Goal: Check status: Check status

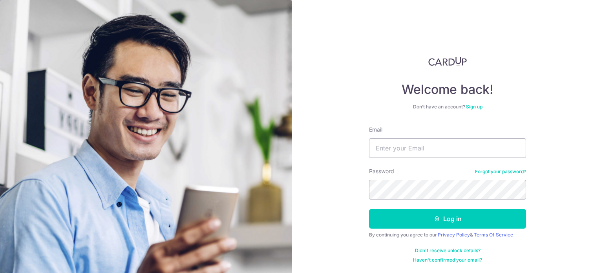
click at [423, 153] on input "Email" at bounding box center [447, 148] width 157 height 20
click at [405, 149] on input "Email" at bounding box center [447, 148] width 157 height 20
type input "[EMAIL_ADDRESS][DOMAIN_NAME]"
click at [369, 209] on button "Log in" at bounding box center [447, 219] width 157 height 20
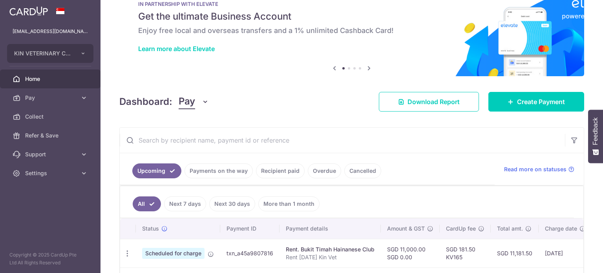
scroll to position [78, 0]
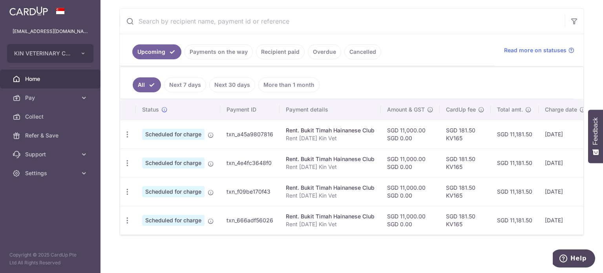
click at [281, 46] on link "Recipient paid" at bounding box center [280, 51] width 49 height 15
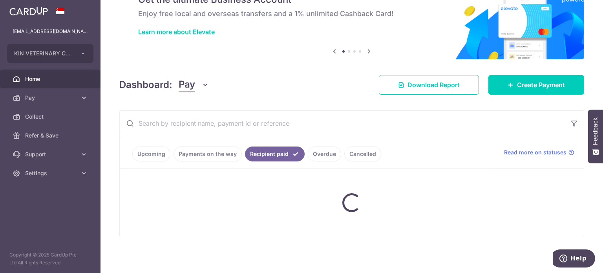
scroll to position [146, 0]
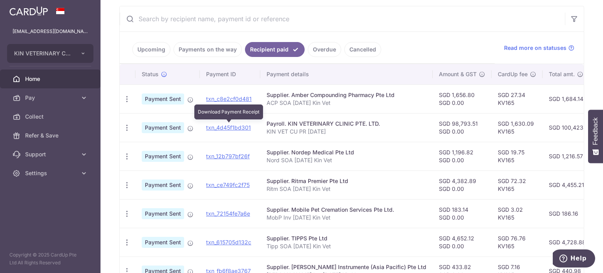
click at [220, 124] on link "txn_4d45f1bd301" at bounding box center [228, 127] width 45 height 7
click at [184, 55] on link "Payments on the way" at bounding box center [207, 49] width 68 height 15
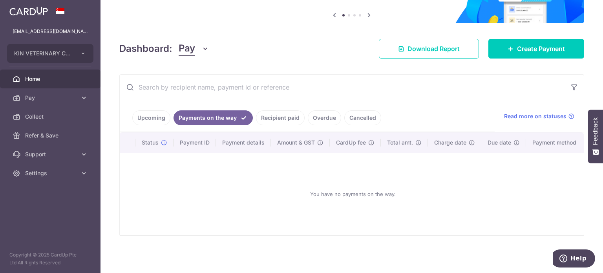
click at [281, 116] on link "Recipient paid" at bounding box center [280, 117] width 49 height 15
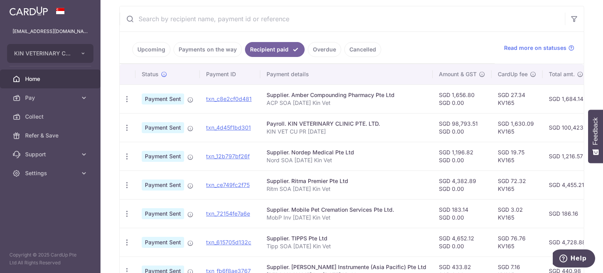
click at [316, 38] on ul "Upcoming Payments on the way Recipient paid Overdue Cancelled" at bounding box center [307, 48] width 375 height 32
click at [318, 48] on link "Overdue" at bounding box center [324, 49] width 33 height 15
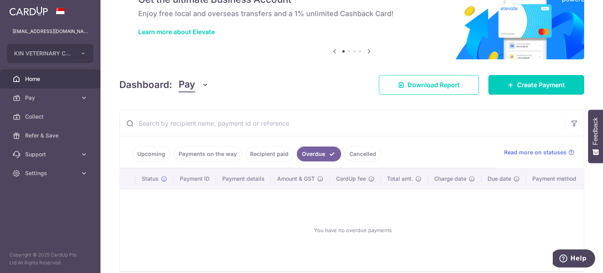
scroll to position [80, 0]
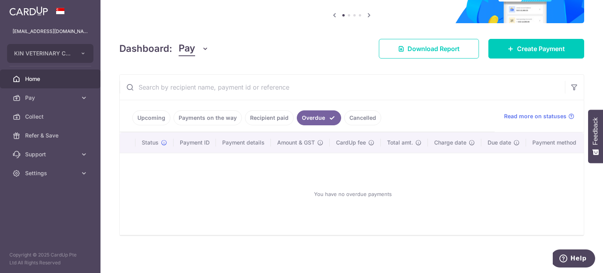
click at [257, 111] on link "Recipient paid" at bounding box center [269, 117] width 49 height 15
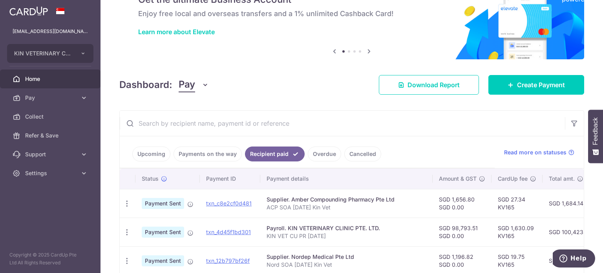
scroll to position [146, 0]
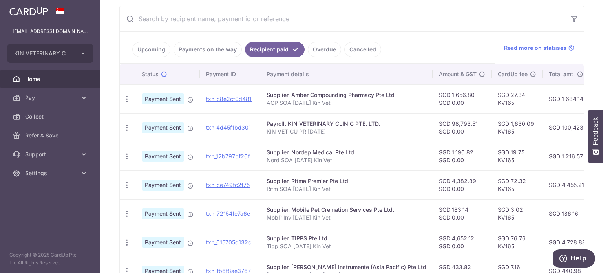
click at [259, 120] on tr "PDF Receipt Payment Sent txn_4d45f1bd301 Payroll. KIN VETERINARY CLINIC PTE. LT…" at bounding box center [438, 127] width 636 height 29
click at [270, 19] on input "text" at bounding box center [342, 18] width 445 height 25
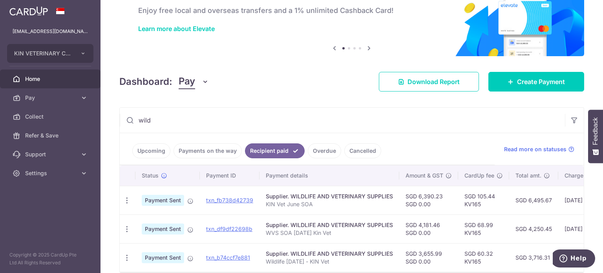
scroll to position [78, 0]
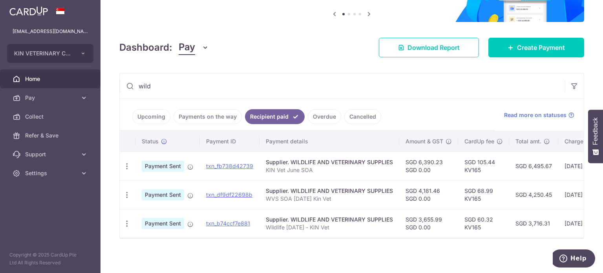
type input "wild"
click at [321, 70] on div "× Pause Schedule Pause all future payments in this series Pause just this one p…" at bounding box center [351, 136] width 502 height 273
click at [323, 118] on link "Overdue" at bounding box center [324, 116] width 33 height 15
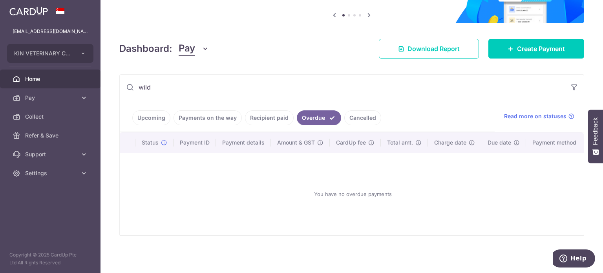
click at [357, 114] on link "Cancelled" at bounding box center [362, 117] width 37 height 15
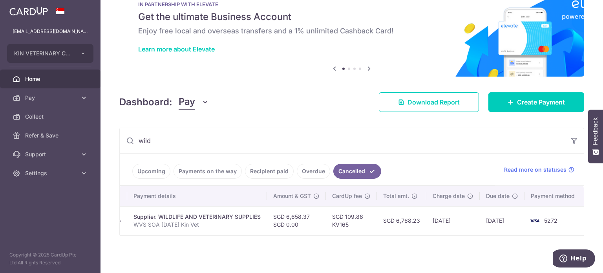
scroll to position [0, 0]
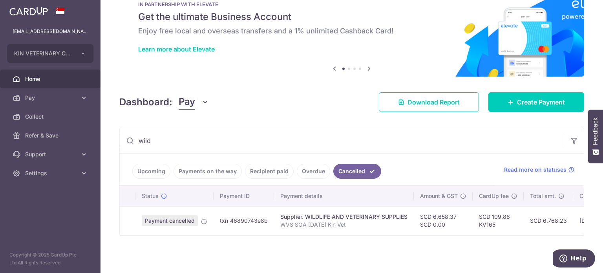
click at [288, 133] on input "wild" at bounding box center [342, 140] width 445 height 25
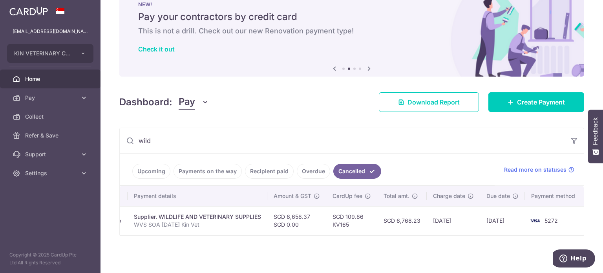
scroll to position [0, 147]
click at [400, 136] on input "wild" at bounding box center [342, 140] width 445 height 25
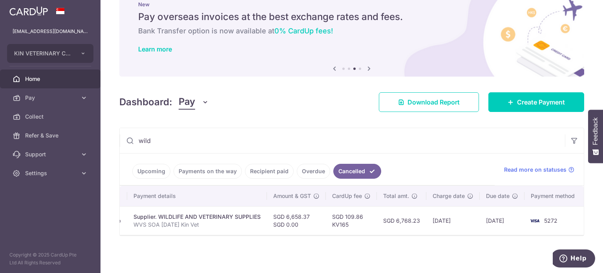
scroll to position [0, 0]
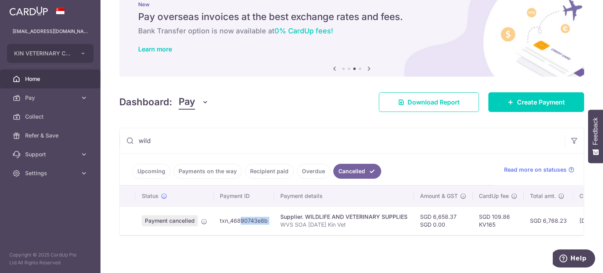
drag, startPoint x: 261, startPoint y: 215, endPoint x: 219, endPoint y: 219, distance: 42.2
click at [219, 219] on tr "Payment cancelled txn_46890743e8b Supplier. WILDLIFE AND VETERINARY SUPPLIES WV…" at bounding box center [425, 220] width 611 height 29
copy tr "txn_46890743e8b"
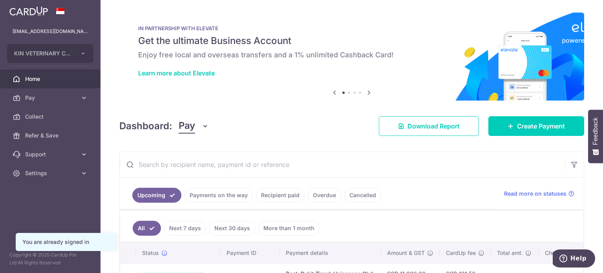
click at [299, 168] on input "text" at bounding box center [342, 164] width 445 height 25
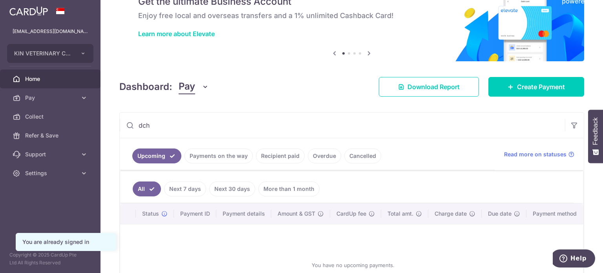
type input "dch"
click at [367, 155] on link "Cancelled" at bounding box center [362, 155] width 37 height 15
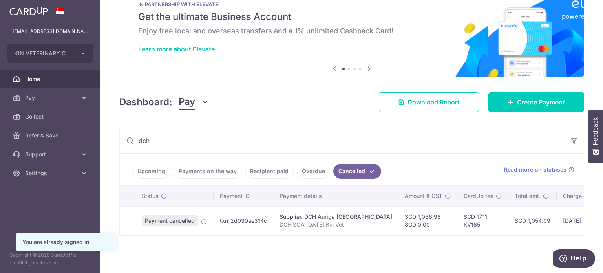
scroll to position [27, 0]
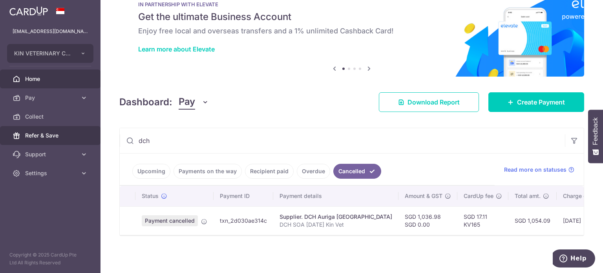
drag, startPoint x: 226, startPoint y: 134, endPoint x: 96, endPoint y: 137, distance: 129.9
click at [98, 137] on main "admin@kinvet.sg KIN VETERINARY CLINIC PTE. LTD. KIN VETERINARY CLINIC PTE. LTD.…" at bounding box center [301, 136] width 603 height 273
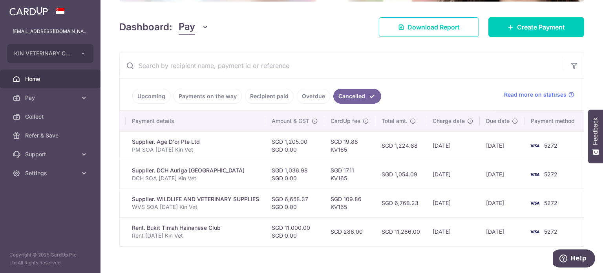
scroll to position [0, 0]
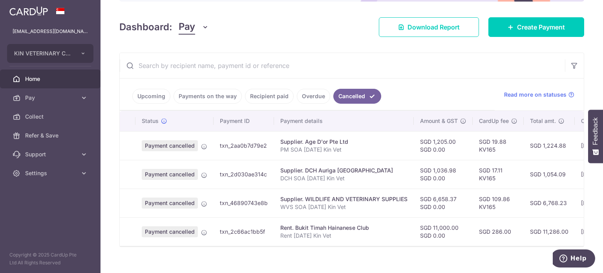
click at [436, 66] on input "text" at bounding box center [342, 65] width 445 height 25
click at [252, 22] on div "Dashboard: Pay Pay Collect Download Report Create Payment" at bounding box center [351, 25] width 465 height 23
click at [259, 36] on div "Dashboard: Pay Pay Collect Download Report Create Payment" at bounding box center [351, 25] width 465 height 23
click at [421, 70] on input "text" at bounding box center [342, 65] width 445 height 25
click at [340, 50] on div "× Pause Schedule Pause all future payments in this series Pause just this one p…" at bounding box center [351, 136] width 502 height 273
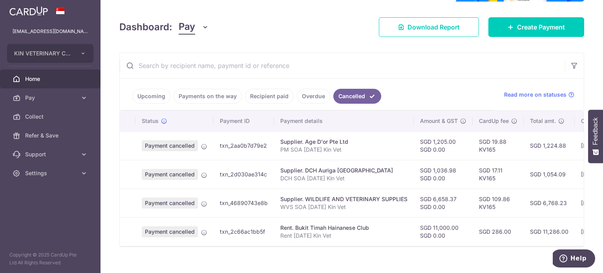
click at [341, 40] on div "× Pause Schedule Pause all future payments in this series Pause just this one p…" at bounding box center [351, 136] width 502 height 273
